Goal: Task Accomplishment & Management: Use online tool/utility

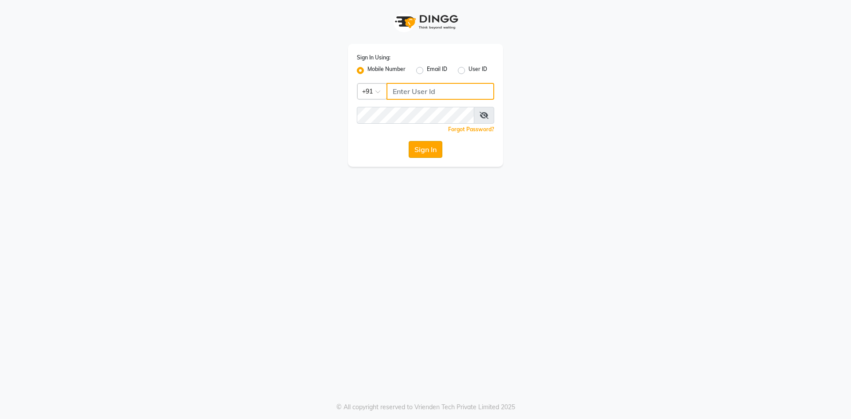
type input "9460179333"
click at [434, 149] on button "Sign In" at bounding box center [426, 149] width 34 height 17
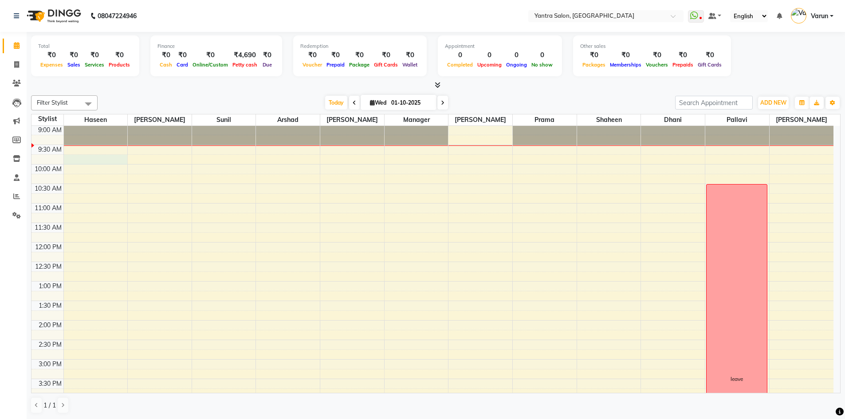
click at [76, 157] on div "8:00 AM 8:30 AM 9:00 AM 9:30 AM 10:00 AM 10:30 AM 11:00 AM 11:30 AM 12:00 PM 12…" at bounding box center [432, 339] width 802 height 507
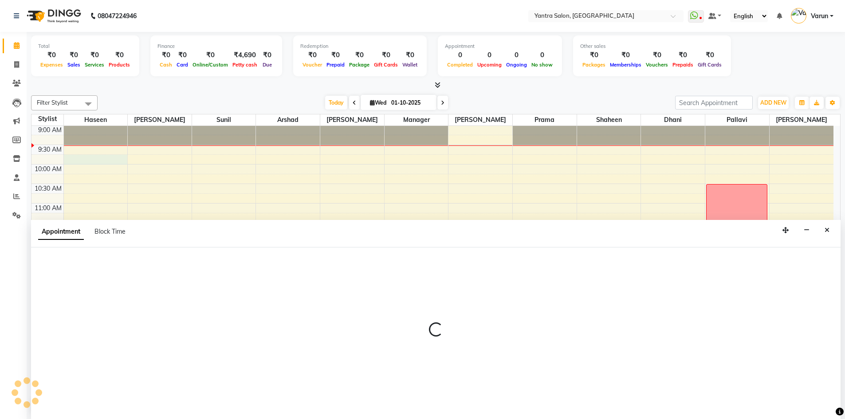
scroll to position [0, 0]
select select "75926"
select select "585"
select select "tentative"
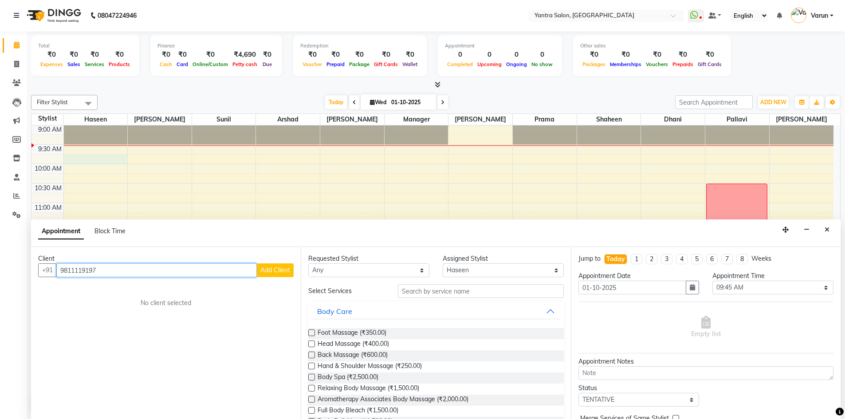
type input "9811119197"
click at [276, 272] on span "Add Client" at bounding box center [275, 270] width 30 height 8
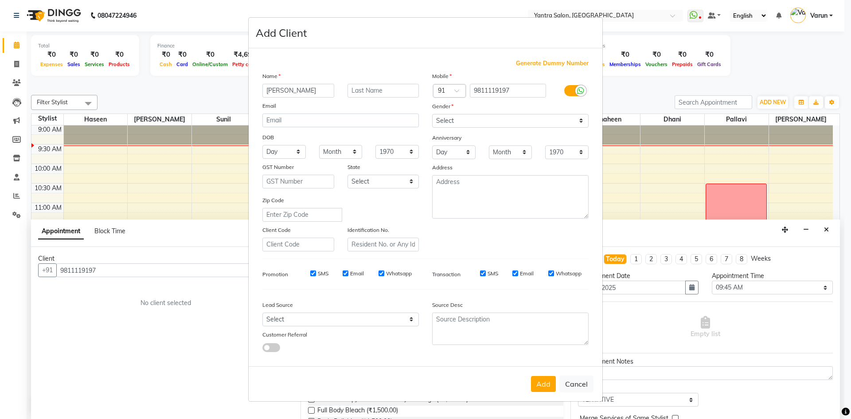
type input "[PERSON_NAME]"
click at [481, 123] on select "Select [DEMOGRAPHIC_DATA] [DEMOGRAPHIC_DATA] Other Prefer Not To Say" at bounding box center [510, 121] width 157 height 14
select select "[DEMOGRAPHIC_DATA]"
click at [432, 114] on select "Select [DEMOGRAPHIC_DATA] [DEMOGRAPHIC_DATA] Other Prefer Not To Say" at bounding box center [510, 121] width 157 height 14
click at [313, 274] on input "SMS" at bounding box center [313, 273] width 6 height 6
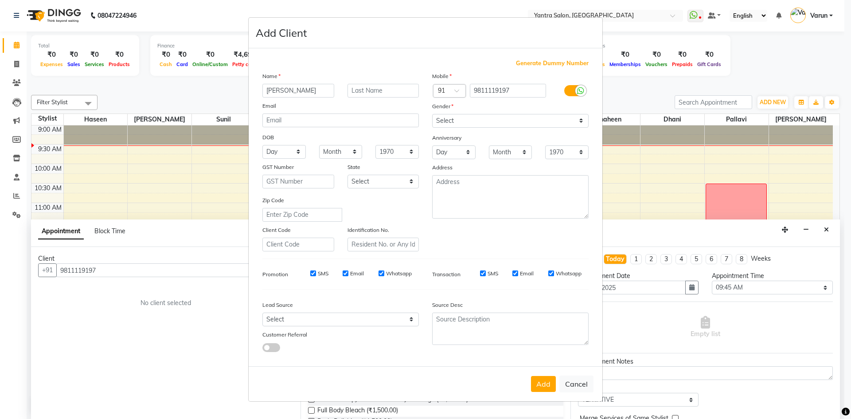
checkbox input "false"
click at [481, 271] on input "SMS" at bounding box center [483, 273] width 6 height 6
checkbox input "false"
click at [545, 385] on button "Add" at bounding box center [543, 384] width 25 height 16
select select
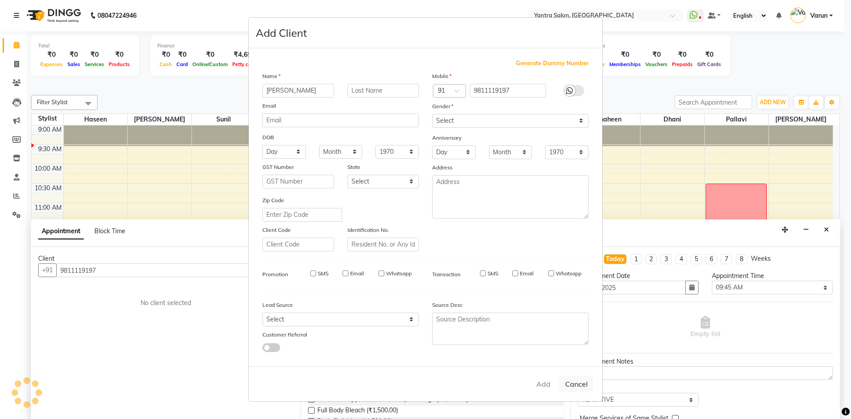
select select
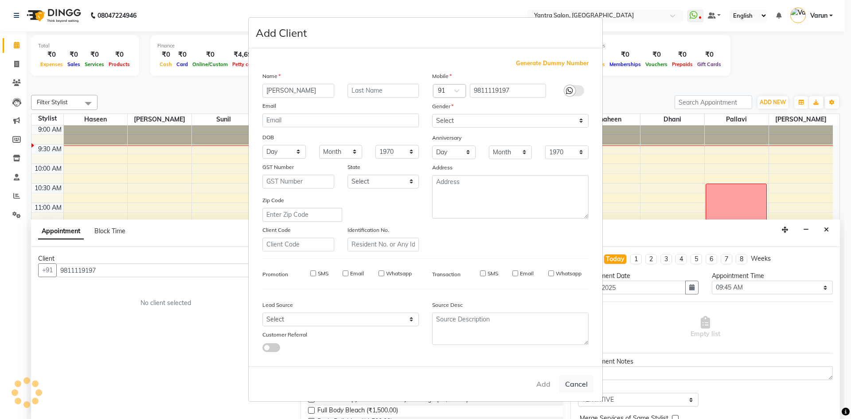
select select
checkbox input "false"
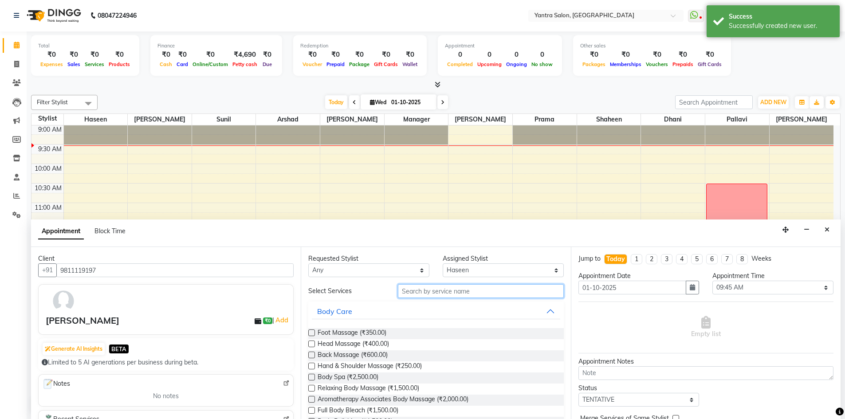
click at [412, 291] on input "text" at bounding box center [481, 291] width 166 height 14
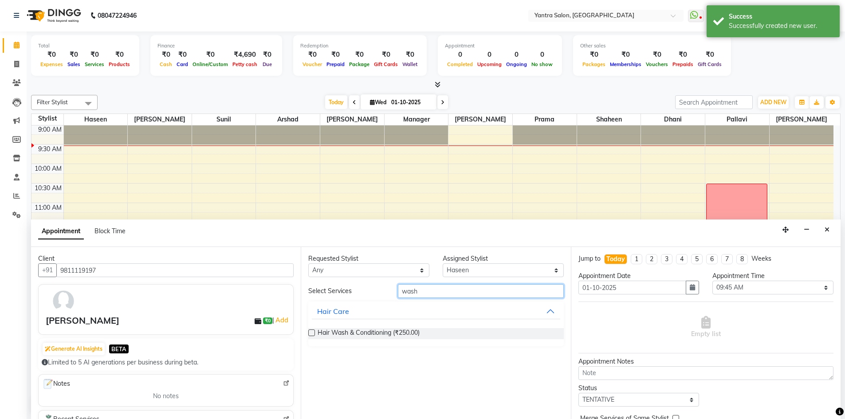
type input "wash"
click at [314, 331] on label at bounding box center [311, 332] width 7 height 7
click at [314, 331] on input "checkbox" at bounding box center [311, 334] width 6 height 6
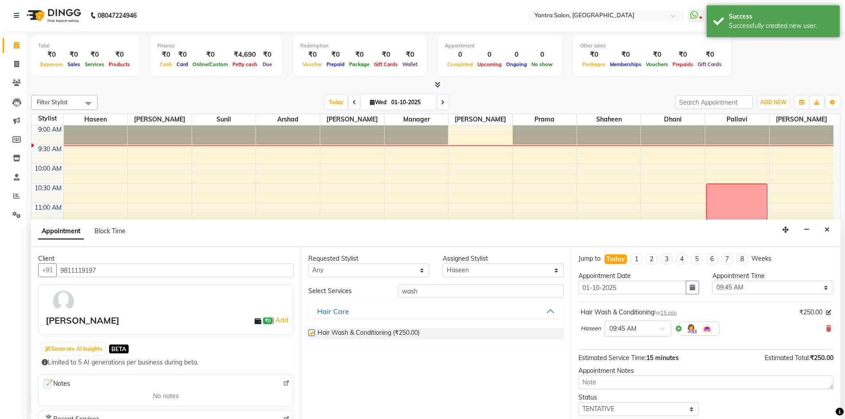
checkbox input "false"
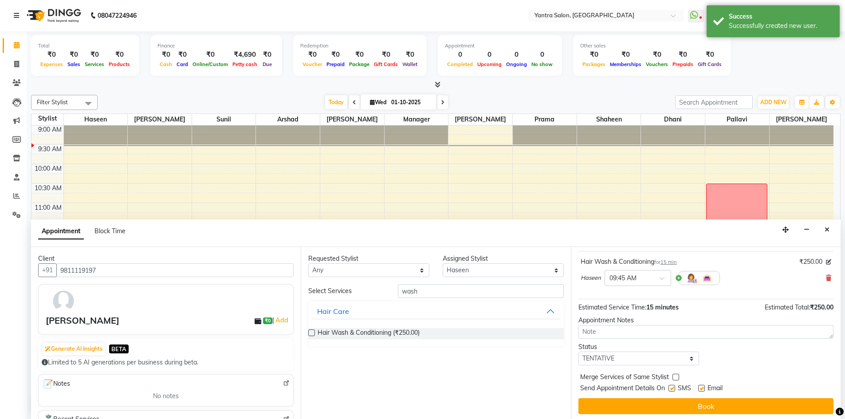
scroll to position [53, 0]
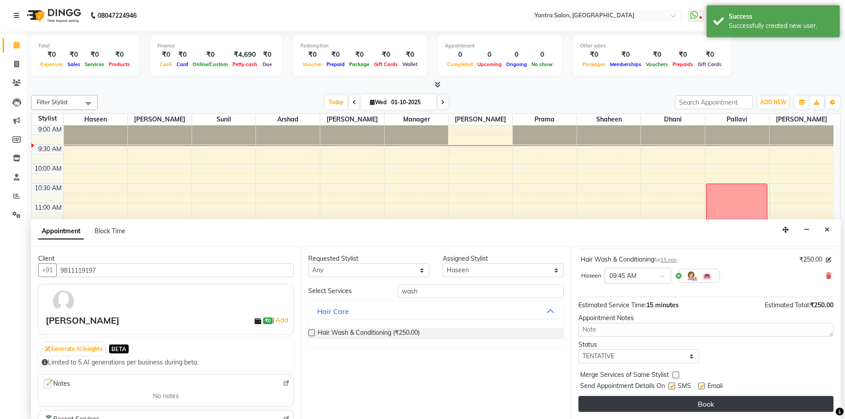
click at [700, 398] on button "Book" at bounding box center [705, 404] width 255 height 16
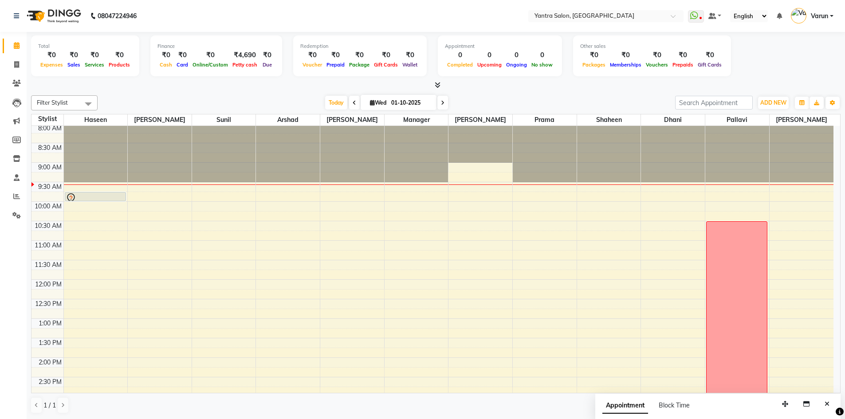
scroll to position [0, 0]
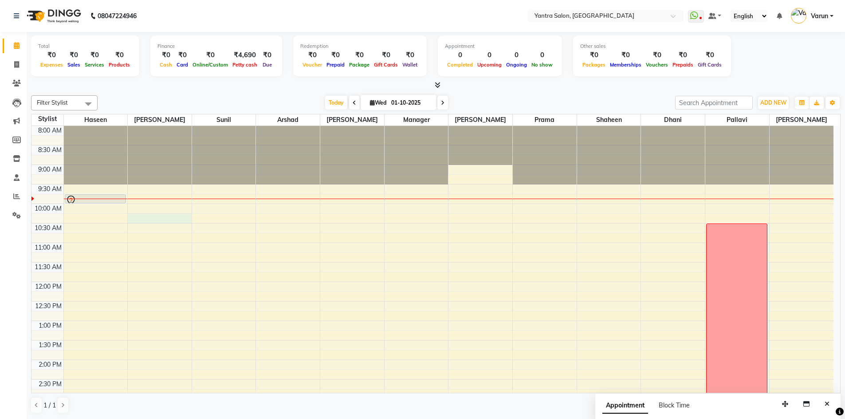
click at [162, 218] on div "8:00 AM 8:30 AM 9:00 AM 9:30 AM 10:00 AM 10:30 AM 11:00 AM 11:30 AM 12:00 PM 12…" at bounding box center [432, 379] width 802 height 507
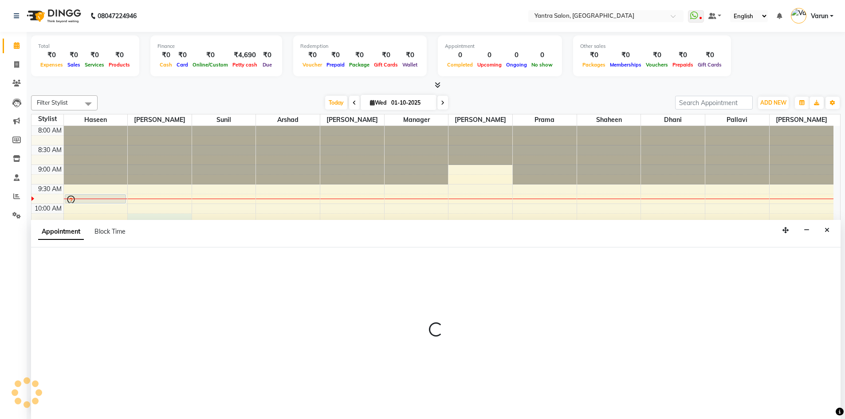
scroll to position [0, 0]
select select "90728"
select select "615"
select select "tentative"
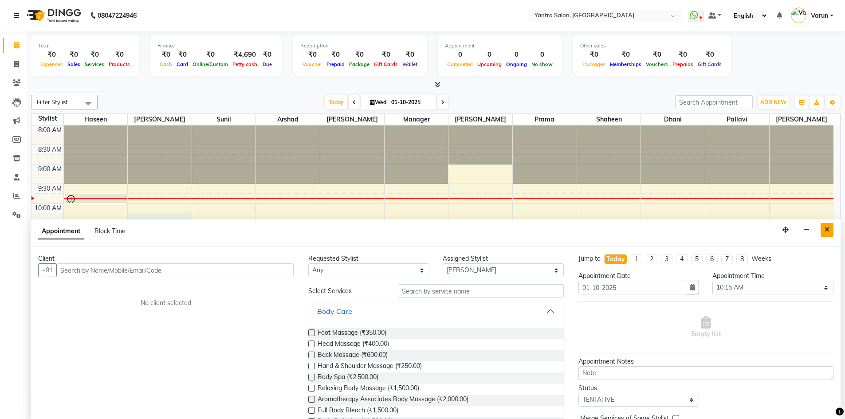
click at [830, 231] on button "Close" at bounding box center [826, 230] width 13 height 14
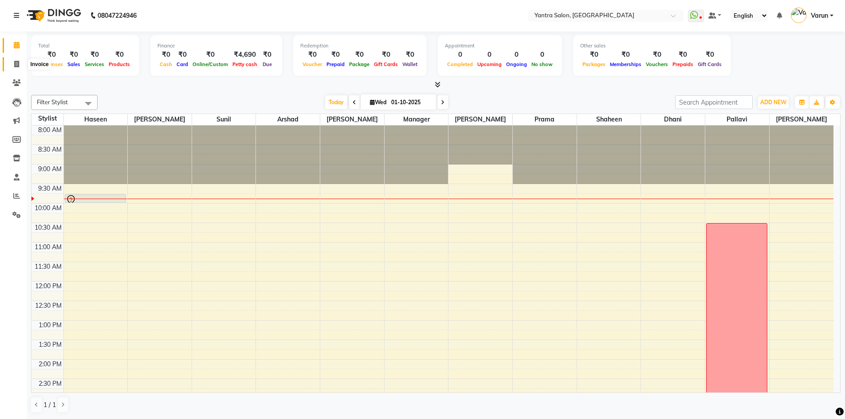
click at [13, 61] on span at bounding box center [17, 64] width 16 height 10
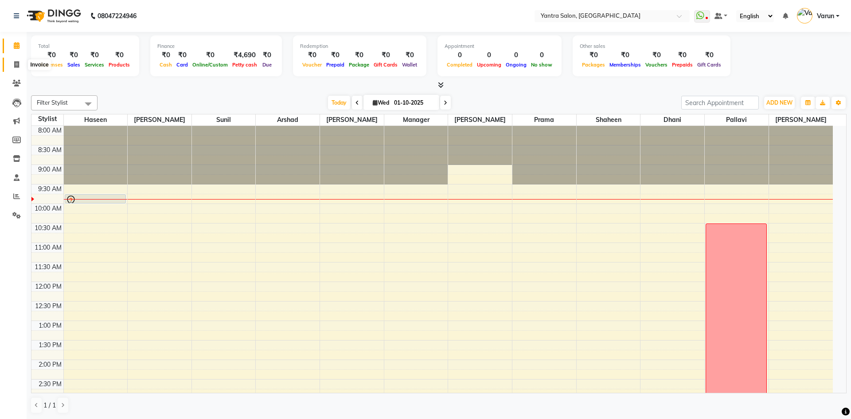
select select "6253"
select select "service"
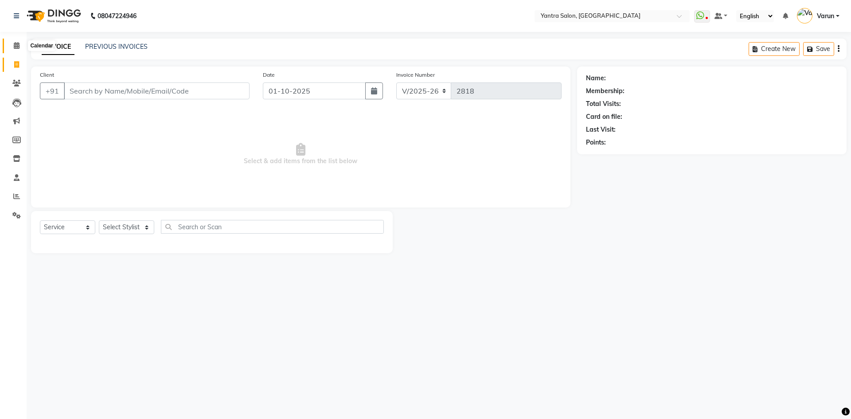
click at [16, 46] on icon at bounding box center [17, 45] width 6 height 7
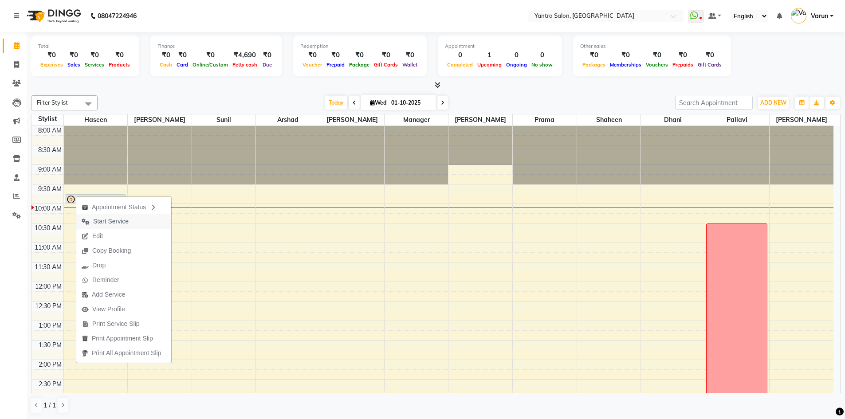
click at [94, 223] on span "Start Service" at bounding box center [110, 221] width 35 height 9
